Goal: Find specific page/section: Find specific page/section

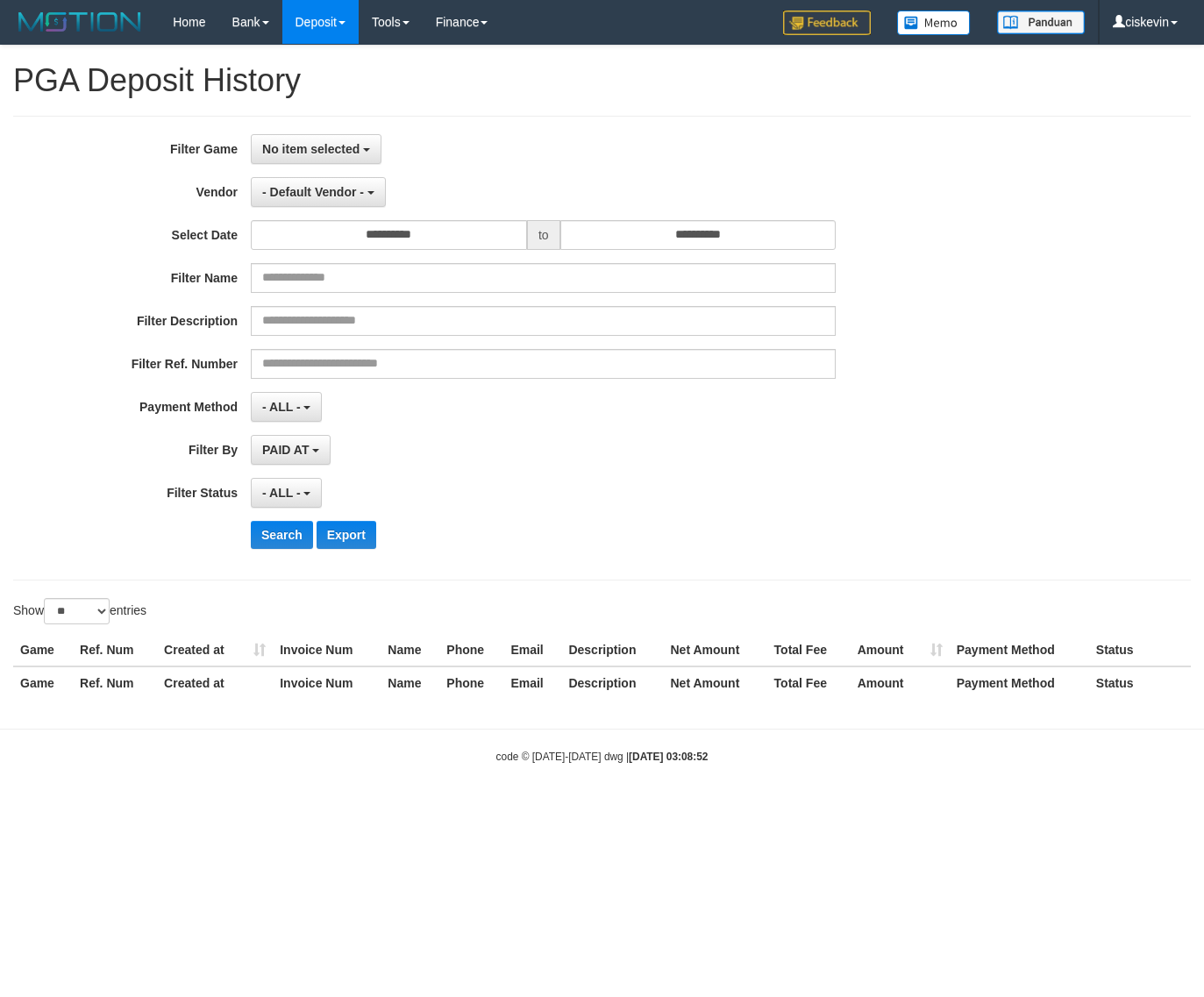
select select
select select "**"
click at [436, 145] on div "No item selected SELECT GAME [ITOTO] ALLOTOTO" at bounding box center [543, 149] width 585 height 30
drag, startPoint x: 377, startPoint y: 150, endPoint x: 357, endPoint y: 151, distance: 20.0
click at [374, 150] on button "No item selected" at bounding box center [316, 149] width 131 height 30
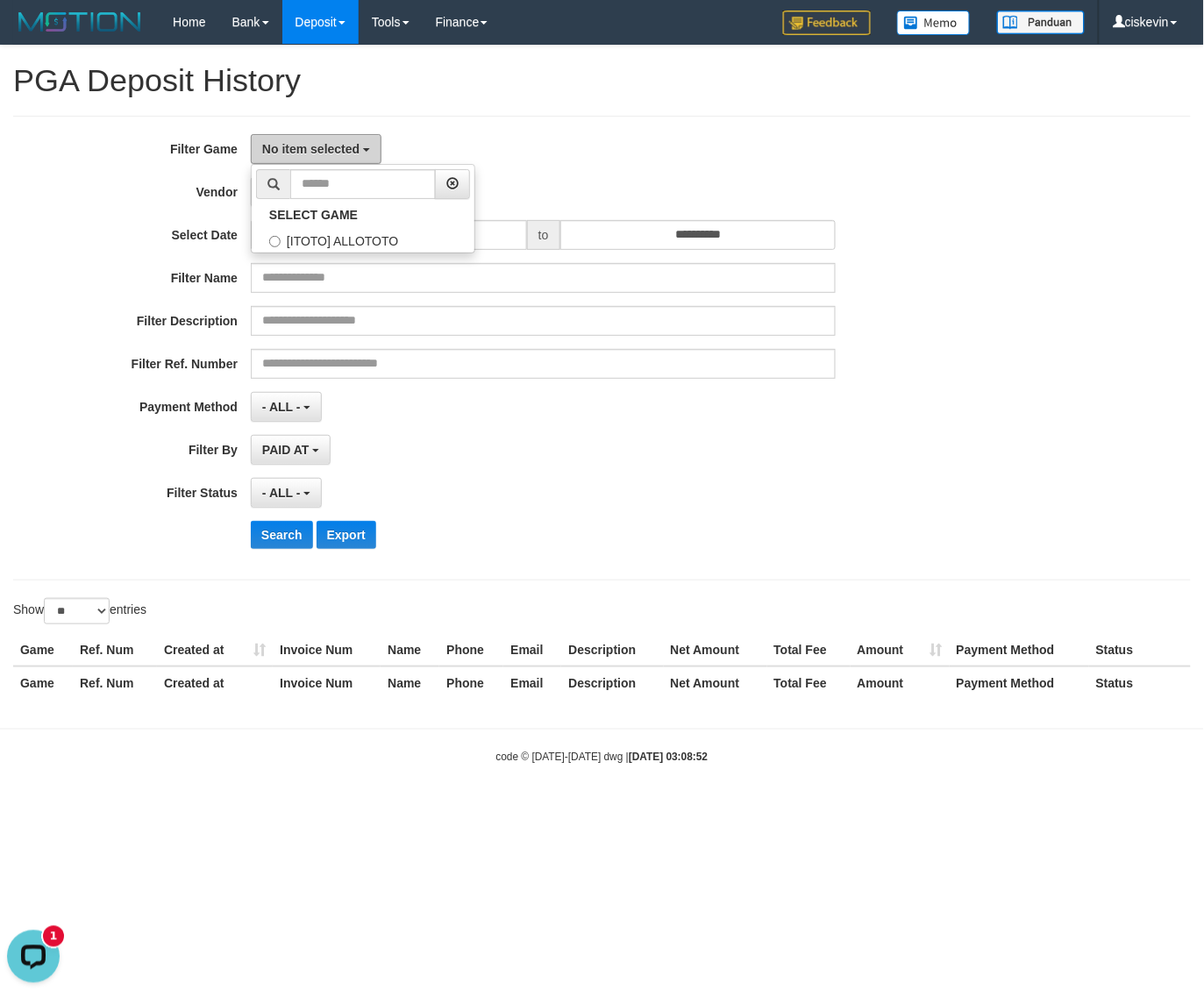
click at [352, 153] on span "No item selected" at bounding box center [311, 150] width 98 height 14
drag, startPoint x: 331, startPoint y: 145, endPoint x: 338, endPoint y: 211, distance: 66.4
click at [331, 145] on span "No item selected" at bounding box center [311, 150] width 98 height 14
click at [342, 242] on label "[ITOTO] ALLOTOTO" at bounding box center [363, 239] width 223 height 26
select select "****"
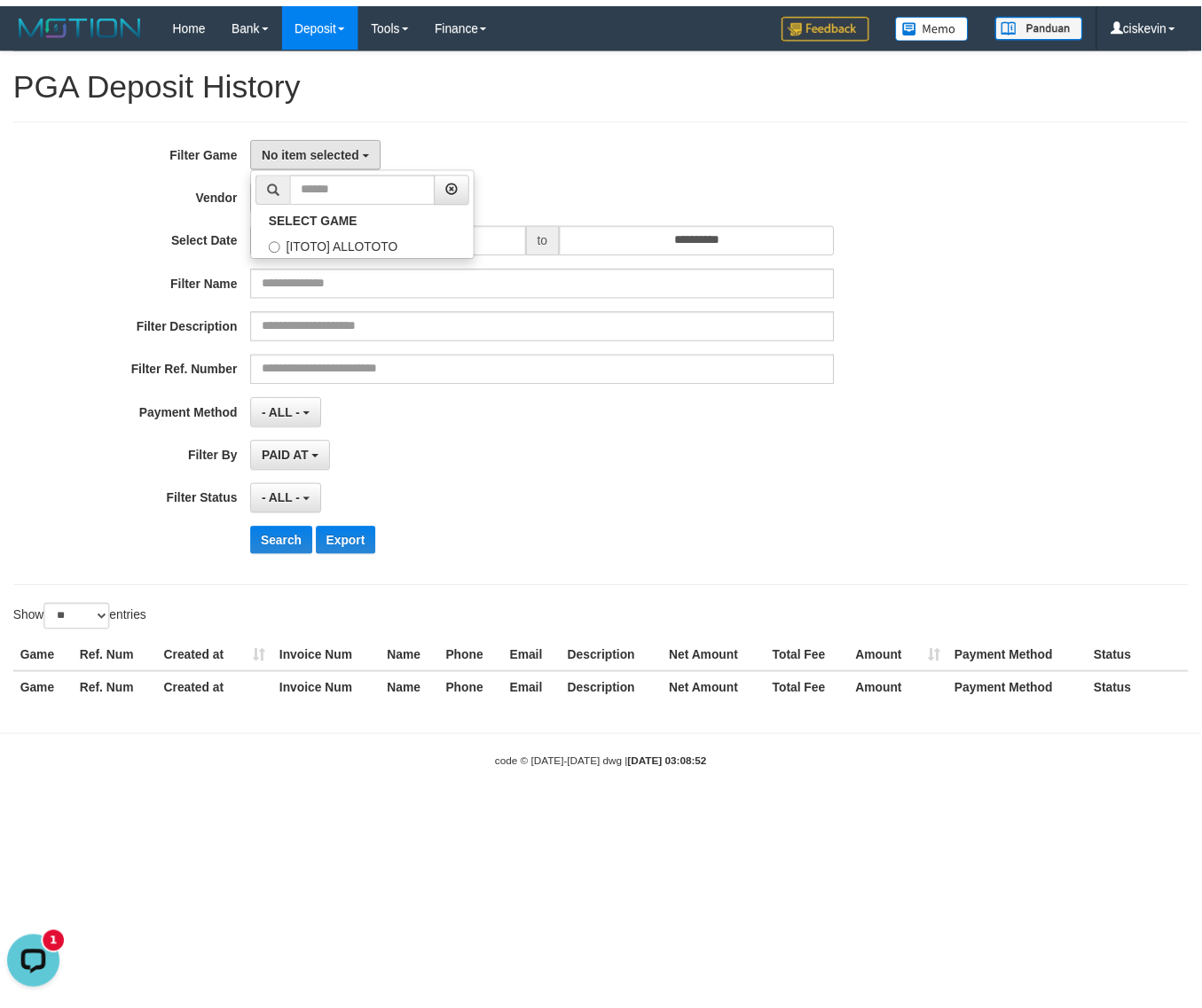
scroll to position [15, 0]
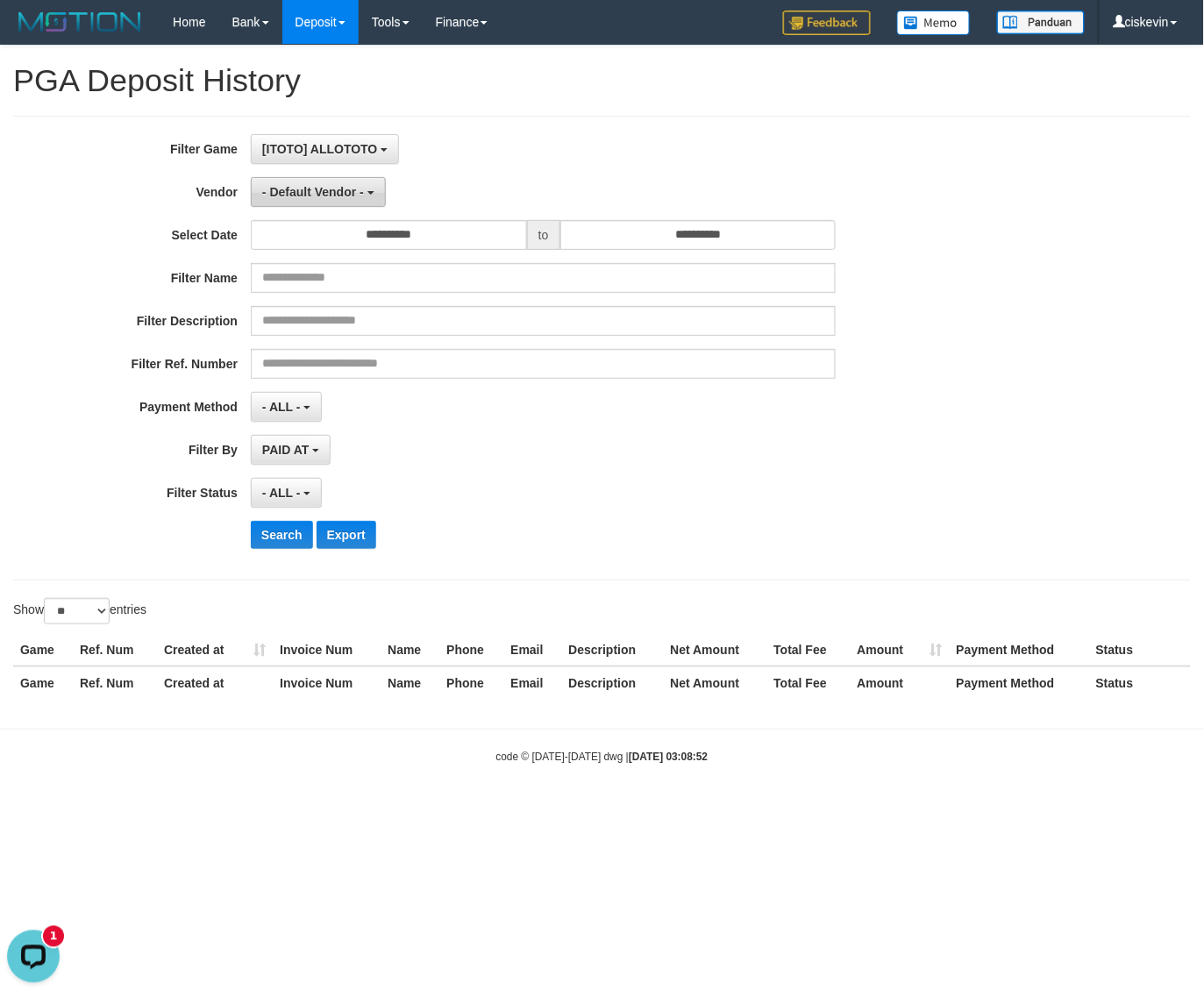
click at [343, 198] on span "- Default Vendor -" at bounding box center [314, 193] width 102 height 14
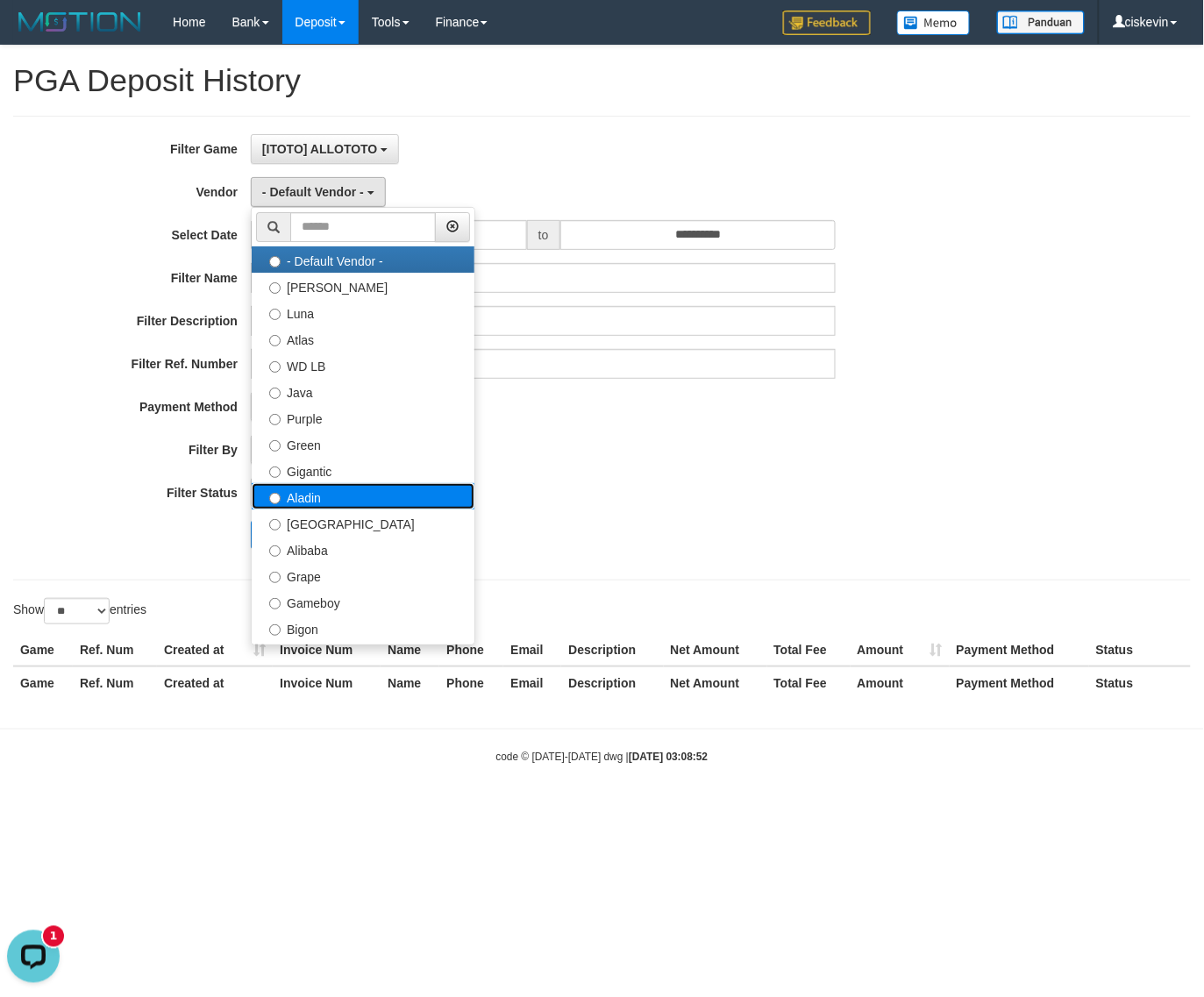
click at [316, 500] on label "Aladin" at bounding box center [363, 496] width 223 height 26
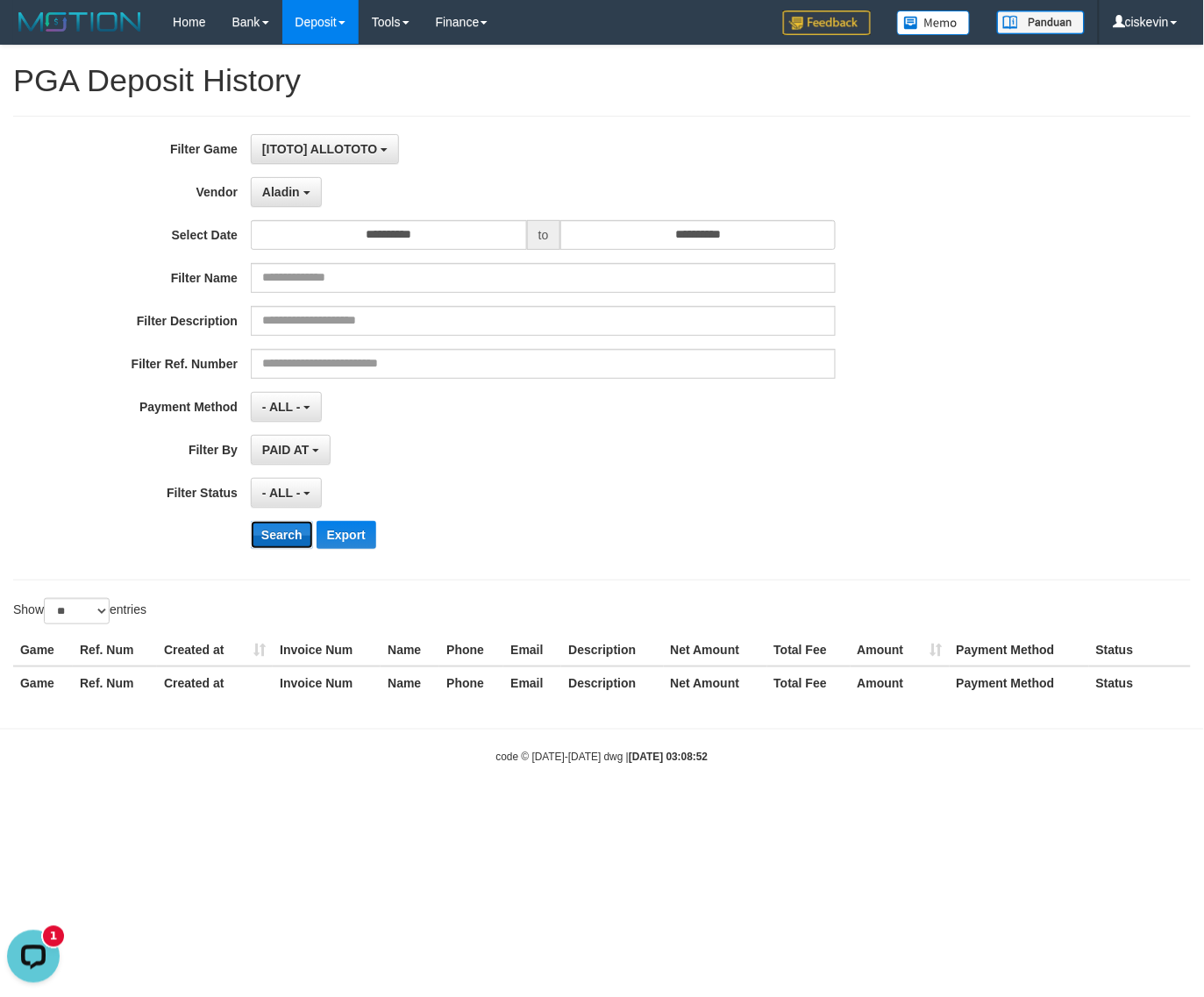
click at [288, 529] on button "Search" at bounding box center [282, 535] width 63 height 28
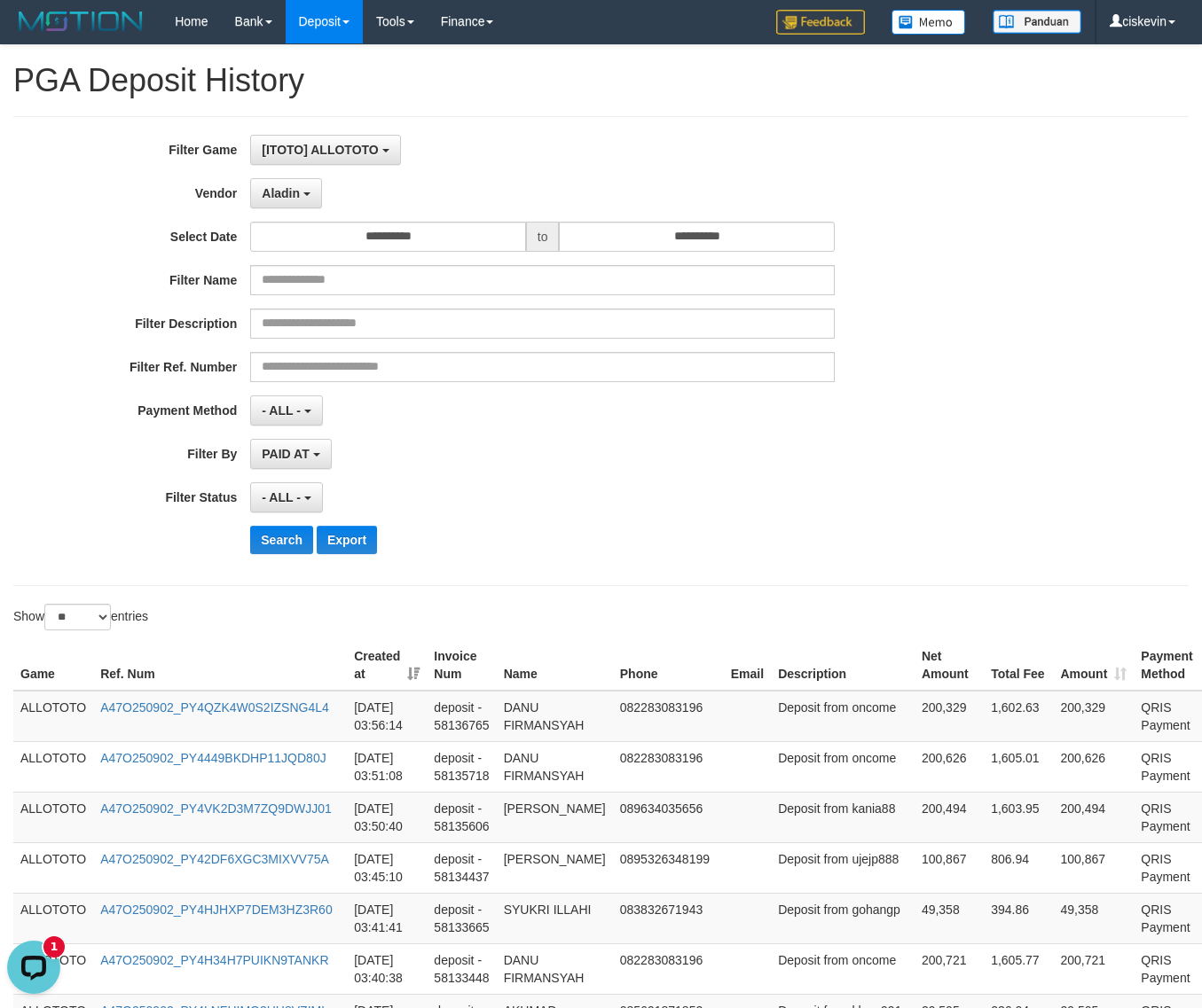
scroll to position [0, 0]
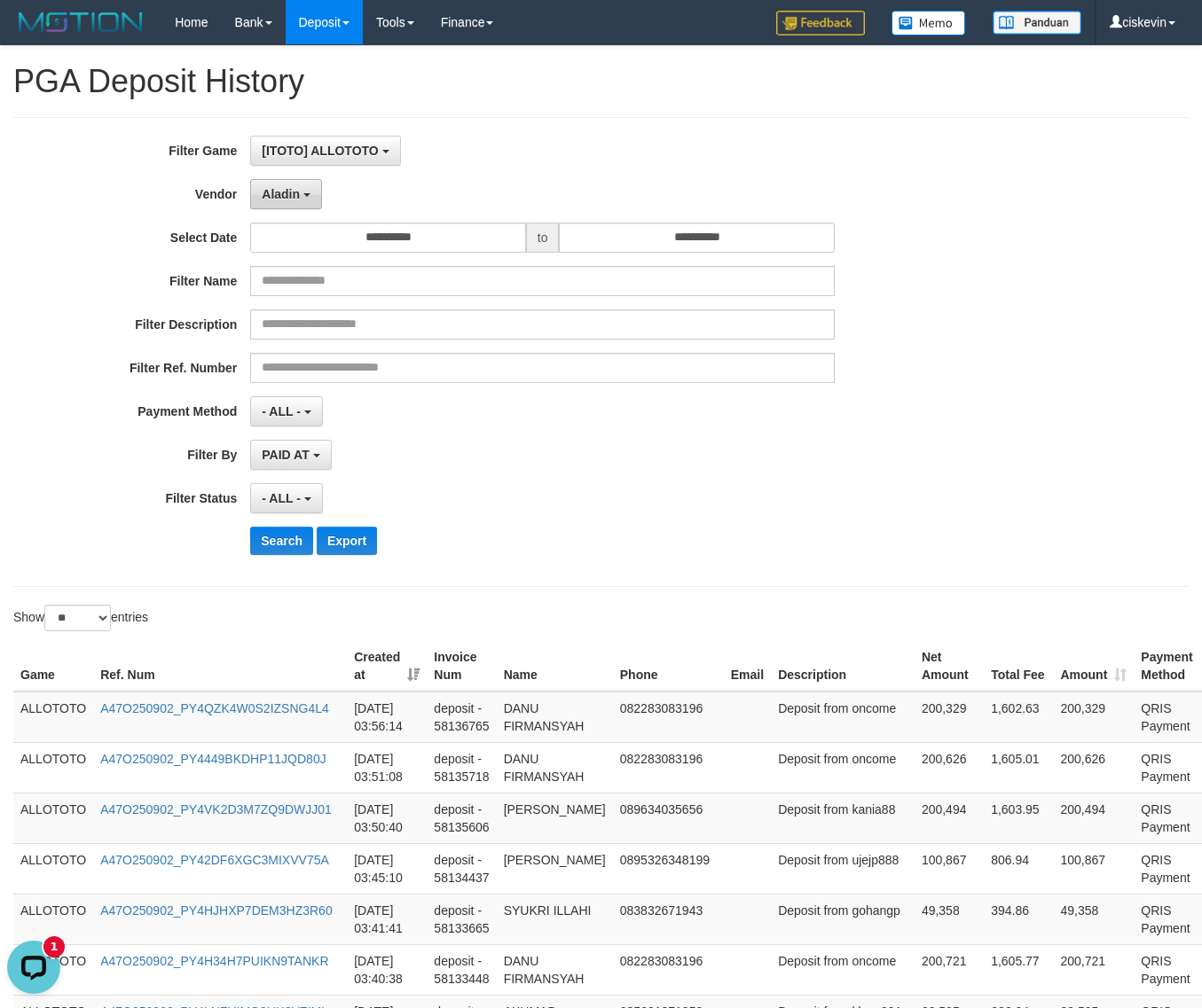
click at [302, 180] on button "Aladin" at bounding box center [285, 194] width 72 height 30
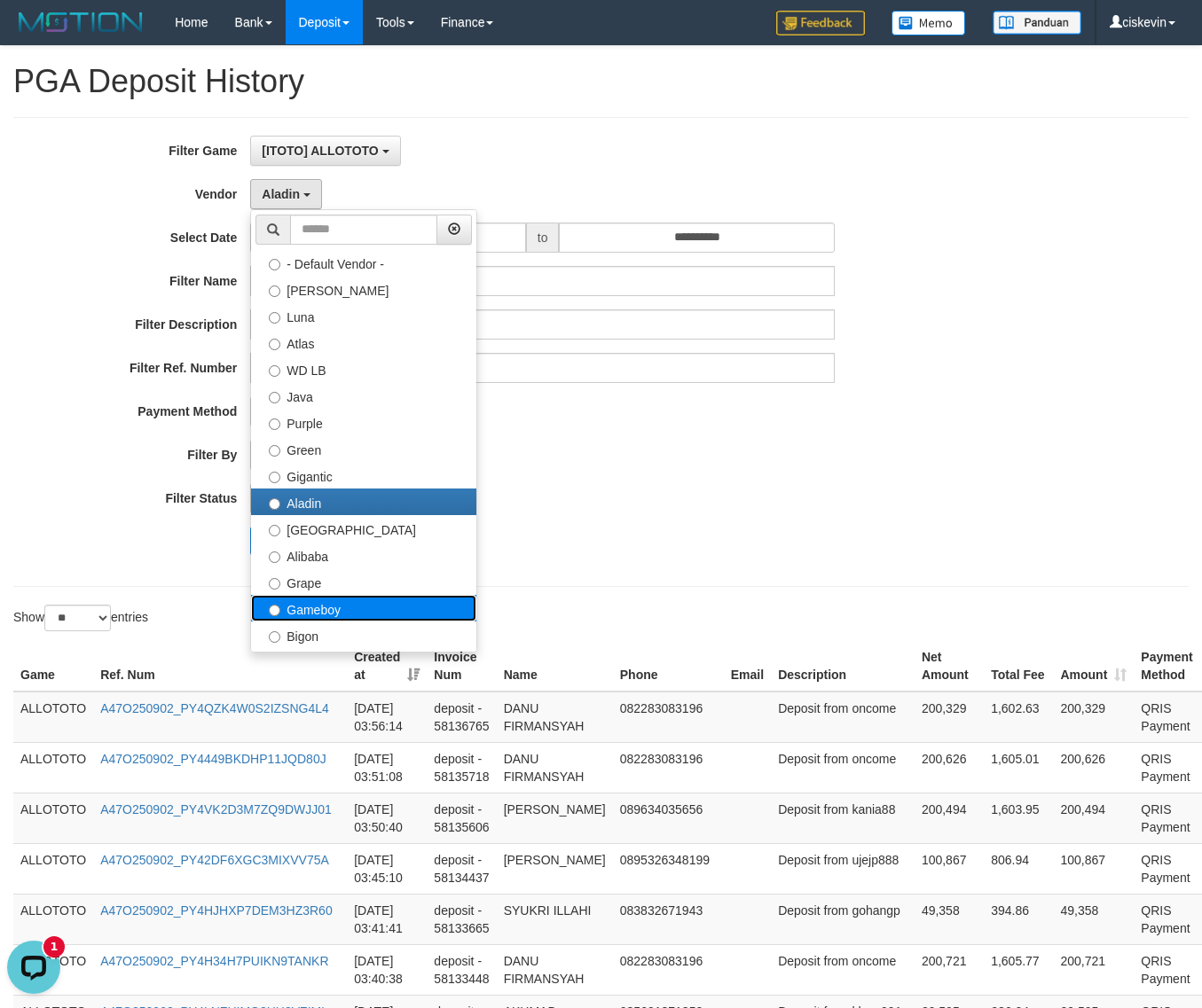
click at [384, 601] on label "Gameboy" at bounding box center [363, 608] width 226 height 26
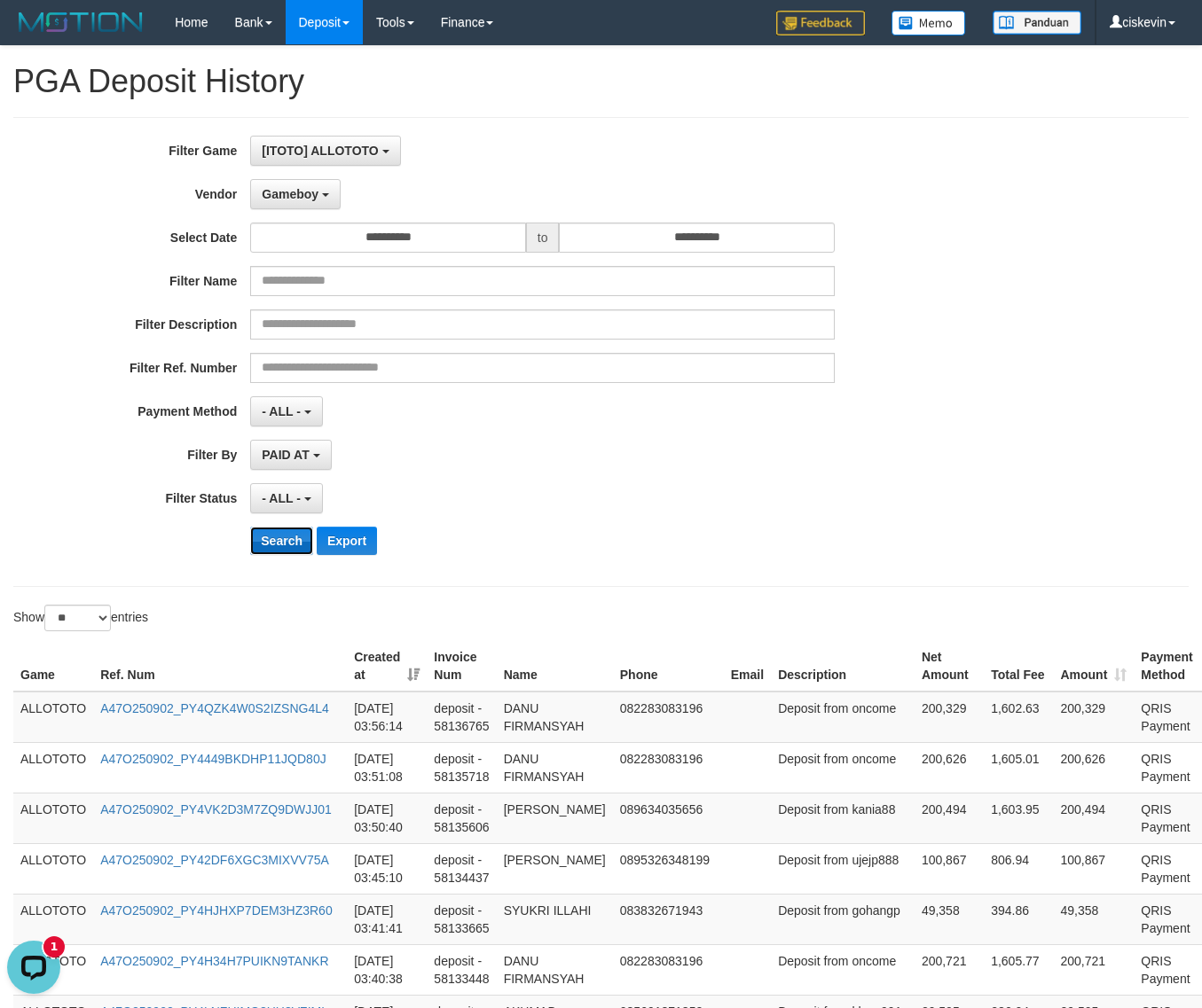
click at [277, 545] on button "Search" at bounding box center [282, 541] width 63 height 28
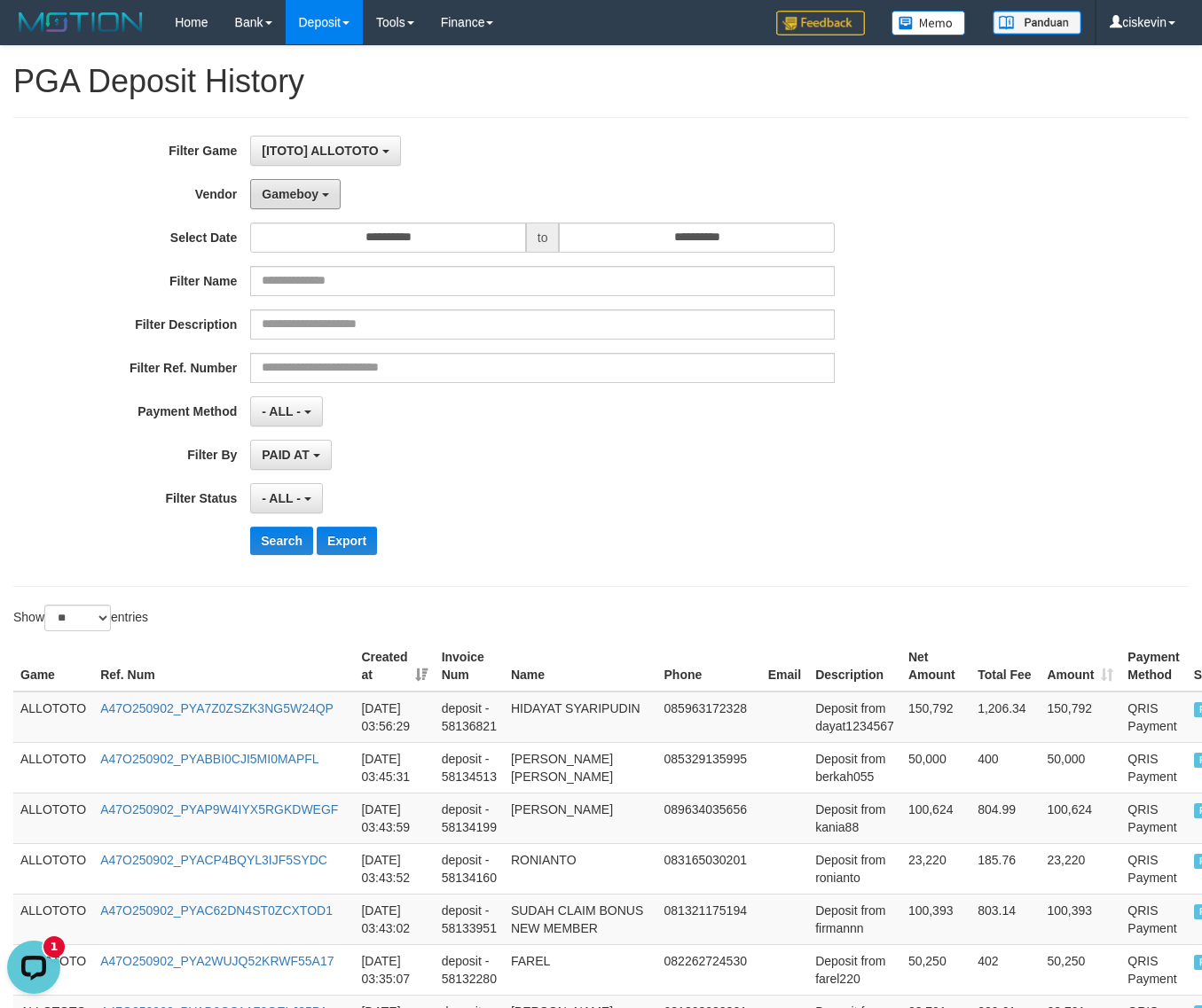
drag, startPoint x: 285, startPoint y: 192, endPoint x: 304, endPoint y: 215, distance: 29.8
click at [285, 192] on span "Gameboy" at bounding box center [290, 195] width 57 height 14
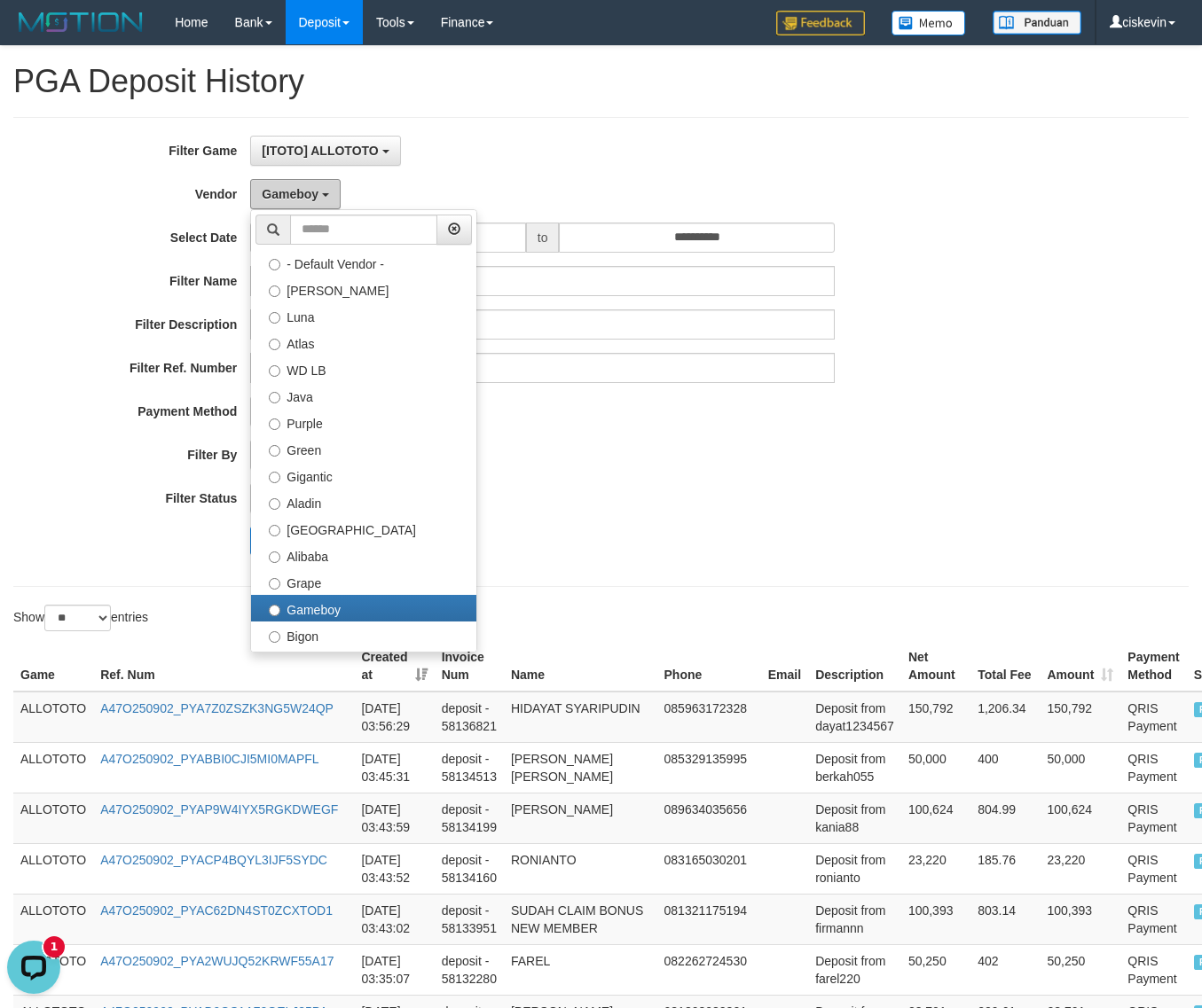
scroll to position [581, 0]
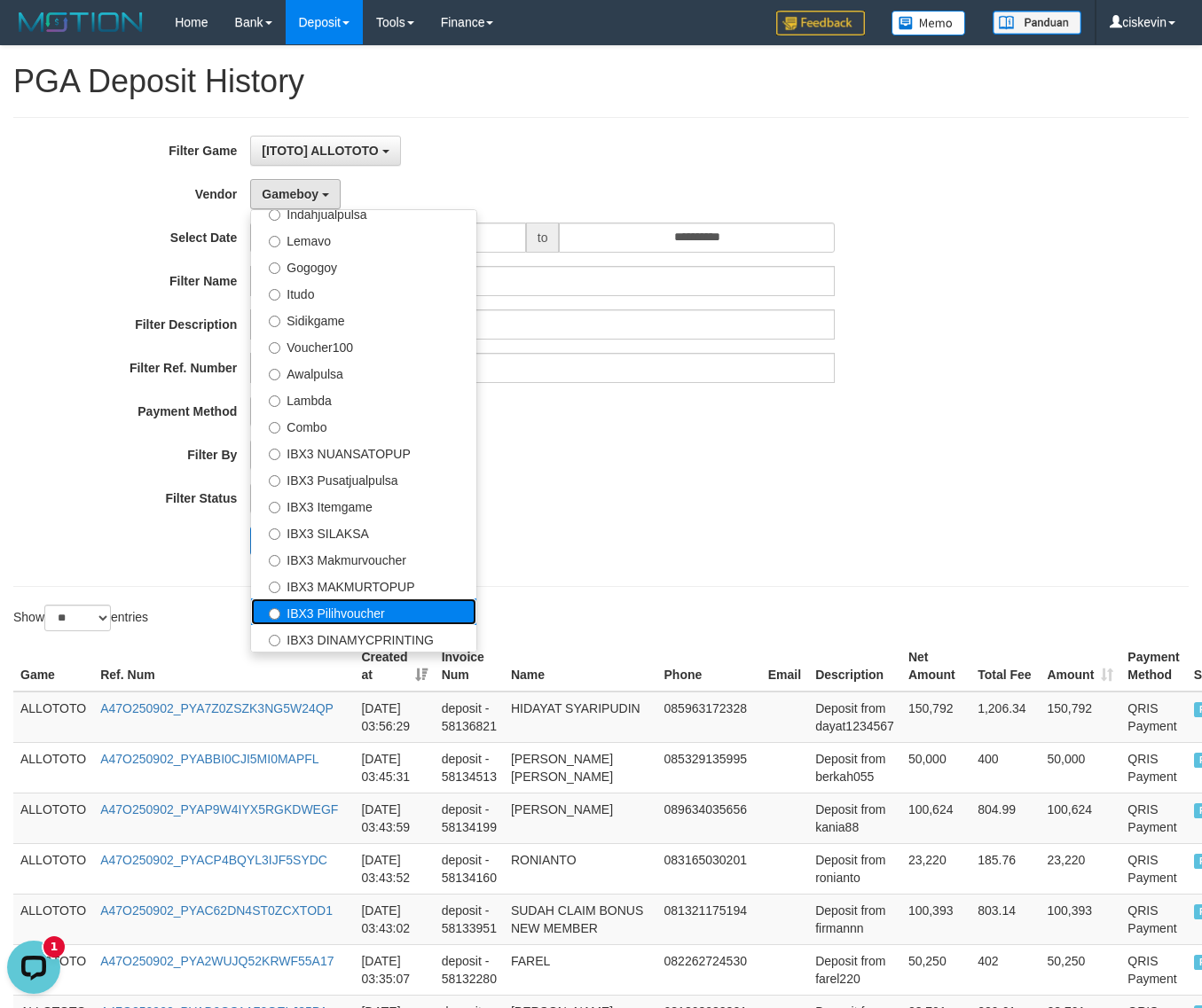
click at [370, 622] on label "IBX3 Pilihvoucher" at bounding box center [363, 611] width 226 height 26
select select "**********"
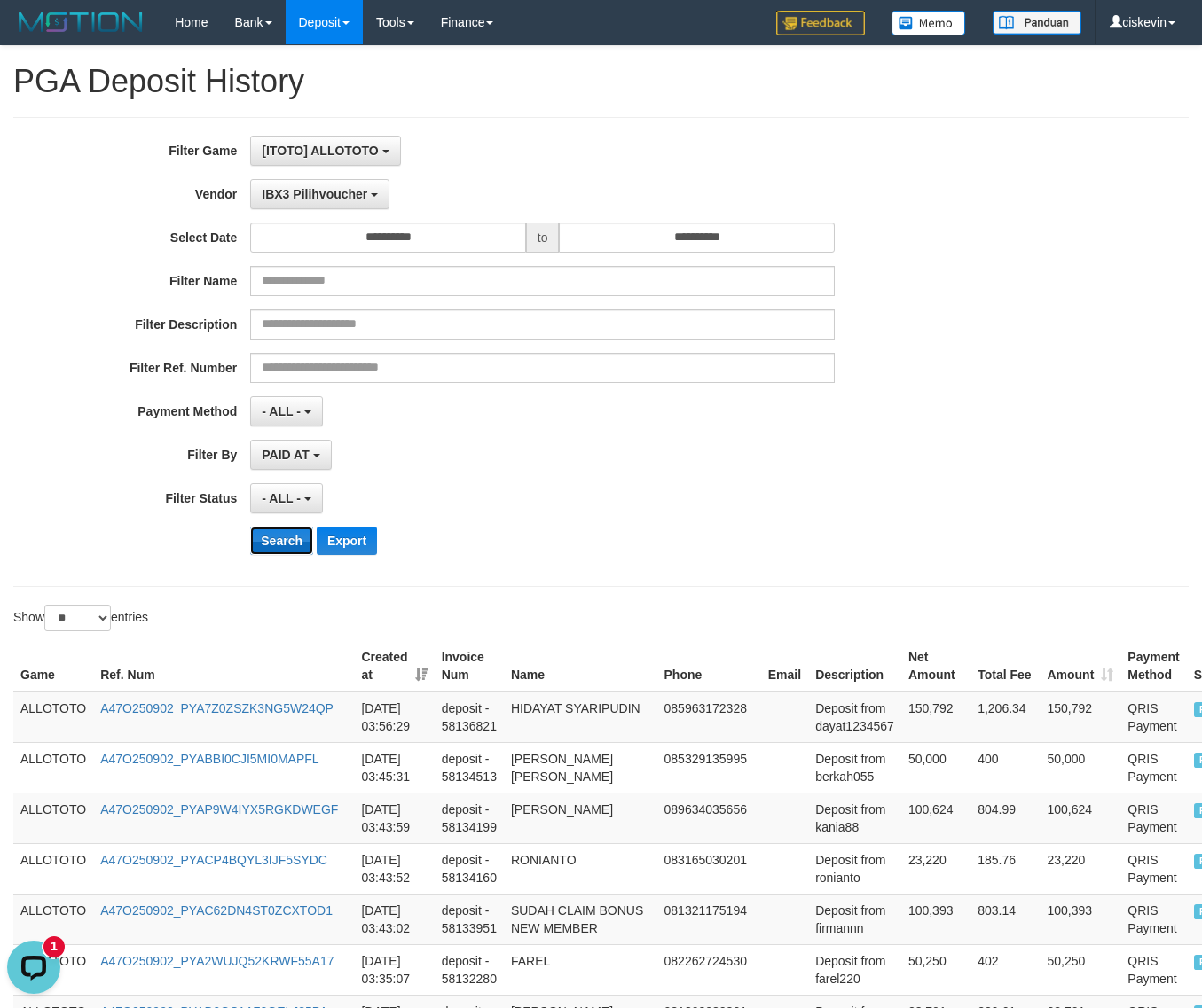
click at [281, 538] on button "Search" at bounding box center [282, 541] width 63 height 28
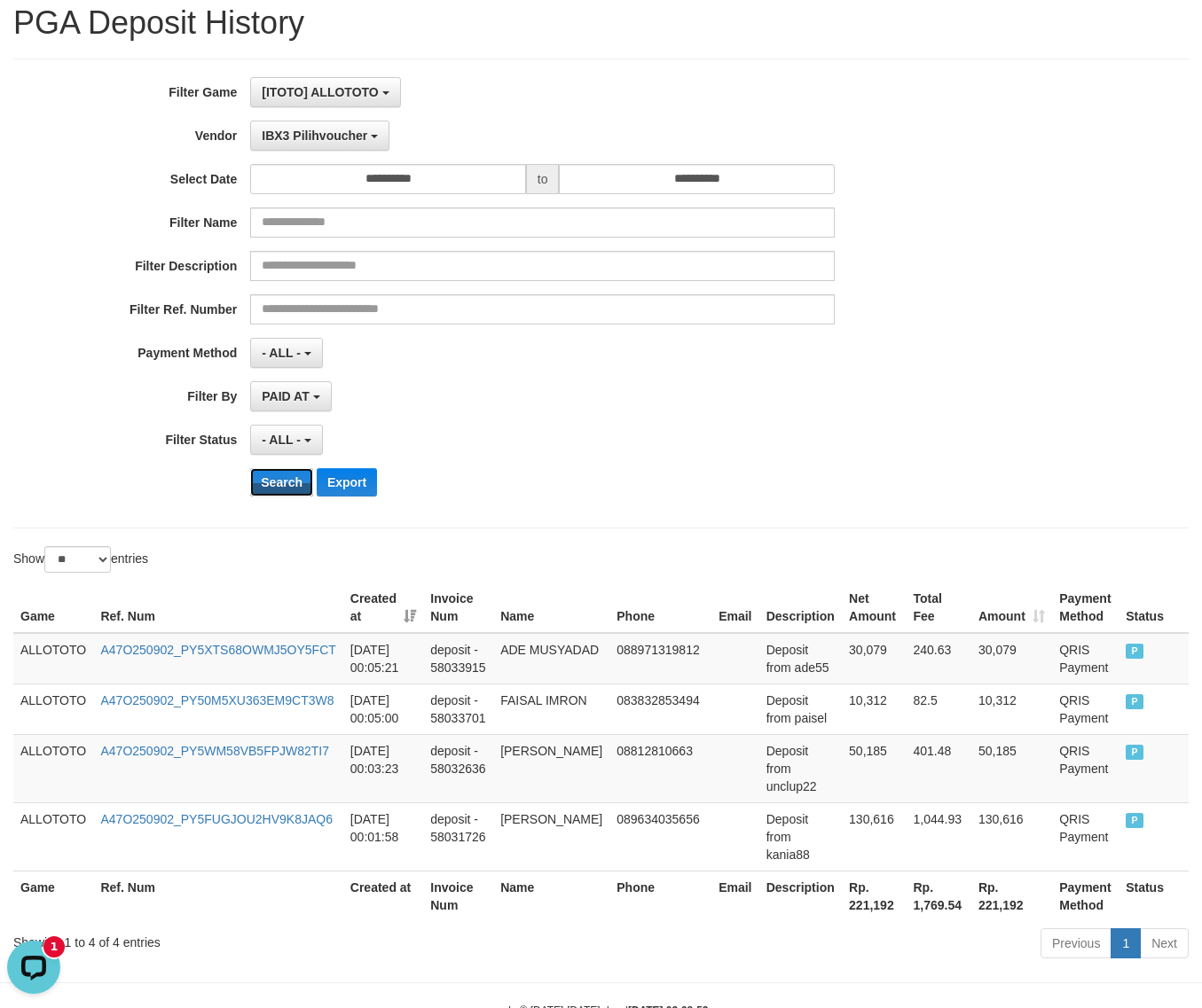
scroll to position [116, 0]
